Goal: Transaction & Acquisition: Purchase product/service

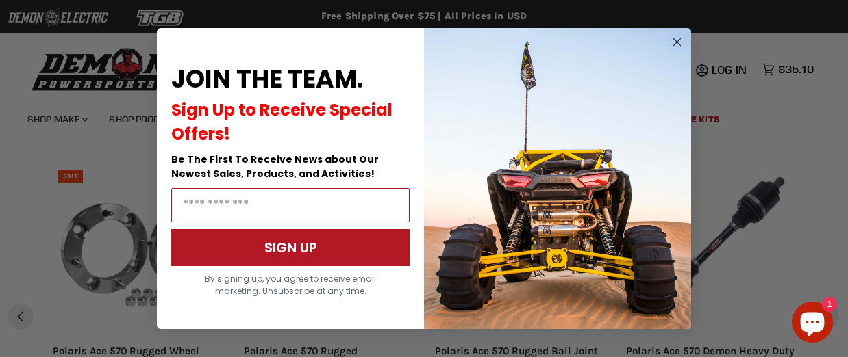
scroll to position [1072, 0]
